Goal: Information Seeking & Learning: Find specific page/section

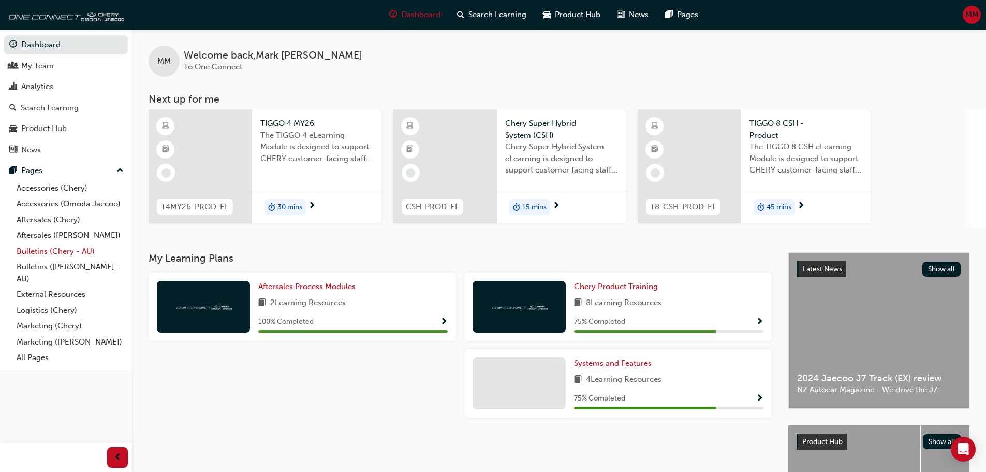
click at [68, 247] on link "Bulletins (Chery - AU)" at bounding box center [69, 251] width 115 height 16
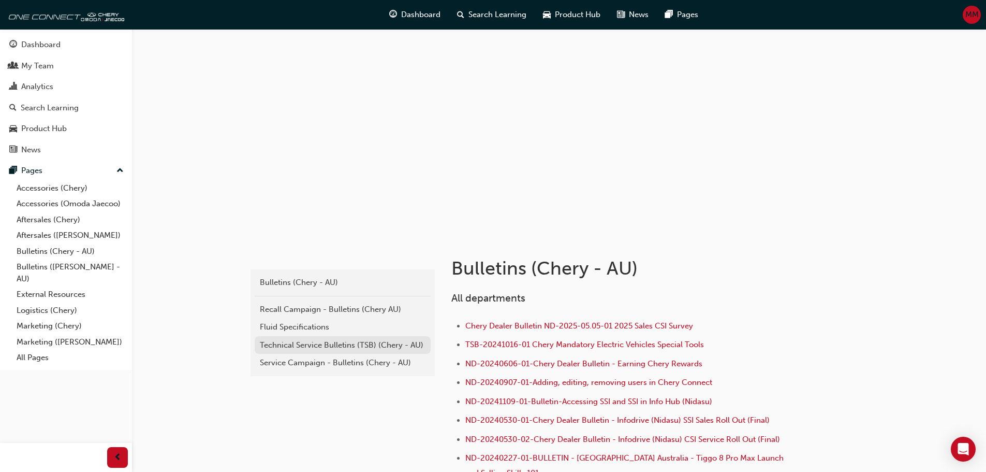
click at [324, 341] on div "Technical Service Bulletins (TSB) (Chery - AU)" at bounding box center [343, 345] width 166 height 12
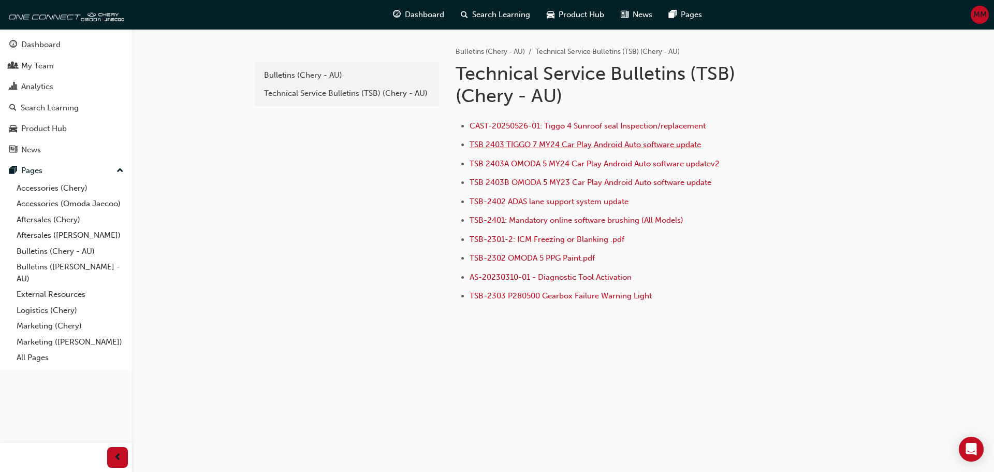
click at [563, 148] on span "TSB 2403 TIGGO 7 MY24 Car Play Android Auto software update" at bounding box center [585, 144] width 231 height 9
click at [535, 167] on span "TSB 2403A OMODA 5 MY24 Car Play Android Auto software updatev2" at bounding box center [595, 163] width 250 height 9
